Goal: Navigation & Orientation: Understand site structure

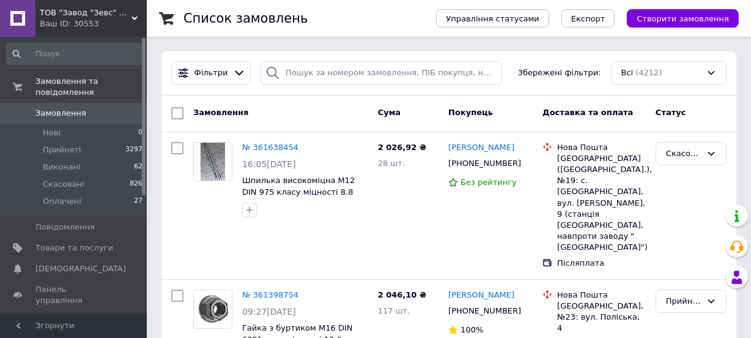
click at [72, 12] on span "ТОВ "Завод "Зевс" Харків"" at bounding box center [86, 12] width 92 height 11
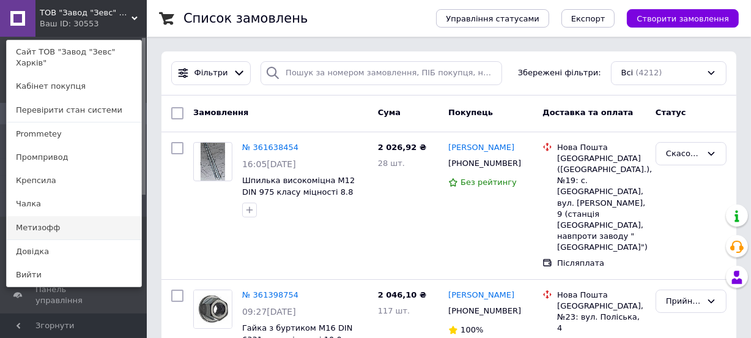
click at [31, 218] on link "Метизофф" at bounding box center [74, 227] width 135 height 23
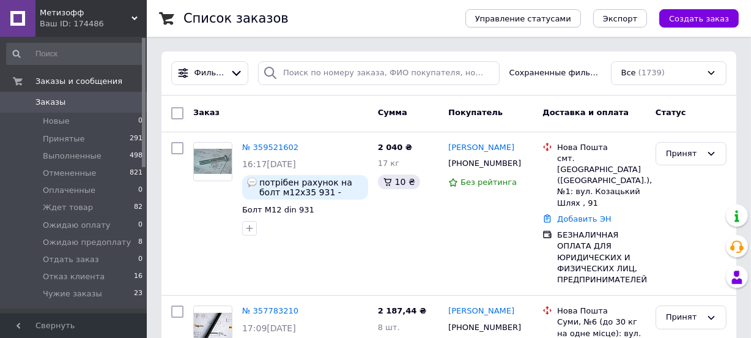
click at [52, 16] on span "Метизофф" at bounding box center [86, 12] width 92 height 11
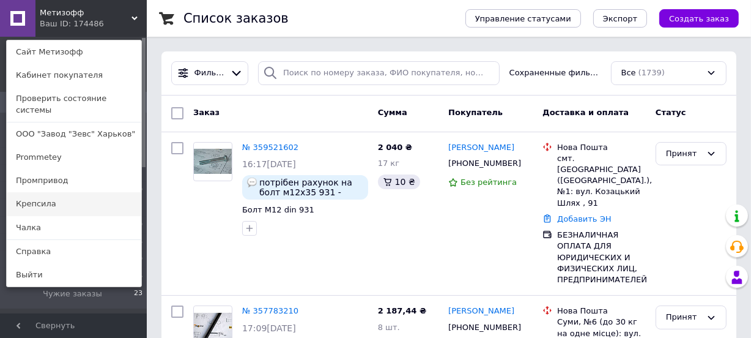
click at [26, 201] on link "Крепсила" at bounding box center [74, 203] width 135 height 23
